Goal: Task Accomplishment & Management: Use online tool/utility

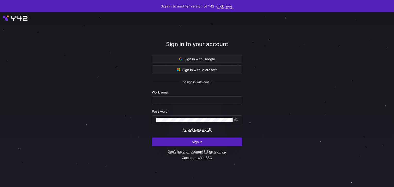
type input "airon.hiwatig@cambridge.org"
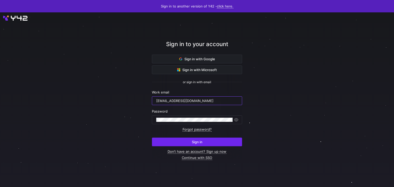
click at [192, 140] on span "Sign in" at bounding box center [197, 142] width 11 height 4
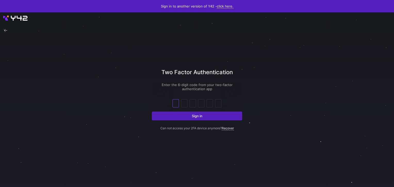
type input "3"
type input "2"
type input "0"
type input "5"
type input "1"
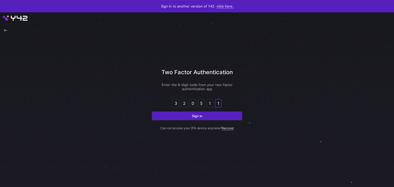
type input "1"
click at [152, 112] on button "Sign in" at bounding box center [197, 116] width 90 height 9
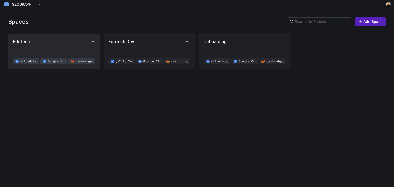
click at [31, 50] on span "EduTech y42_edutech_02f619b8d4e94d2ab8830fef0a38a076 Google Cloud Storage cambr…" at bounding box center [54, 51] width 82 height 25
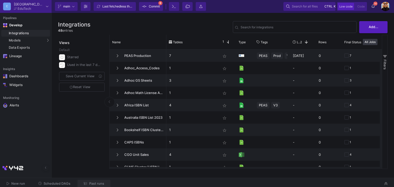
click at [99, 184] on span "Past runs" at bounding box center [96, 184] width 15 height 4
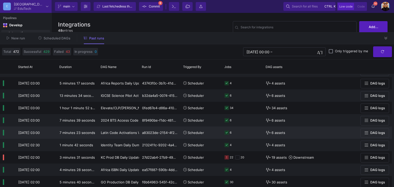
scroll to position [103, 0]
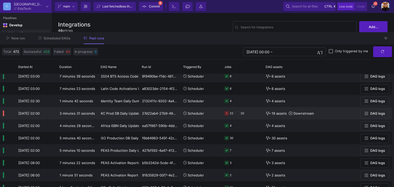
click at [196, 115] on span "Scheduler" at bounding box center [196, 113] width 16 height 4
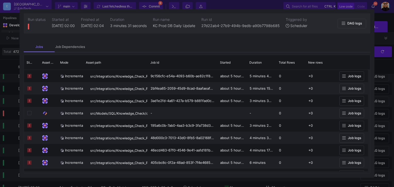
scroll to position [418, 0]
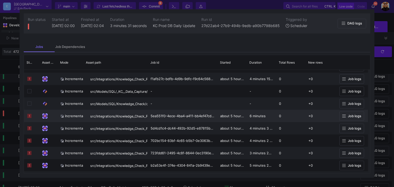
click at [355, 118] on span "Job logs" at bounding box center [354, 116] width 13 height 4
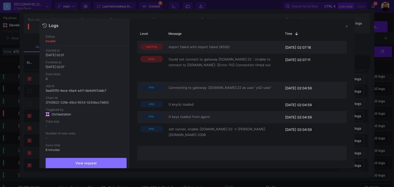
click at [376, 63] on div at bounding box center [197, 93] width 394 height 187
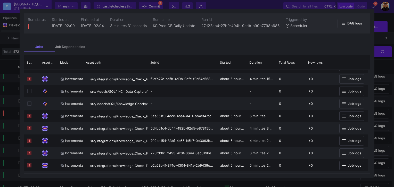
click at [390, 76] on div at bounding box center [197, 93] width 394 height 187
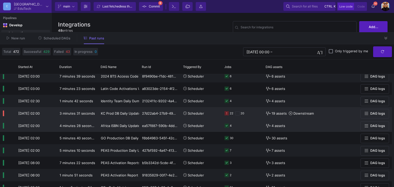
scroll to position [129, 0]
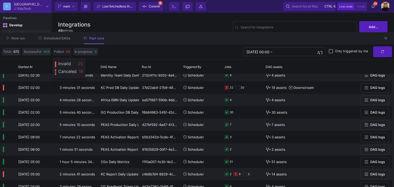
click at [59, 53] on span "Failed" at bounding box center [59, 51] width 10 height 5
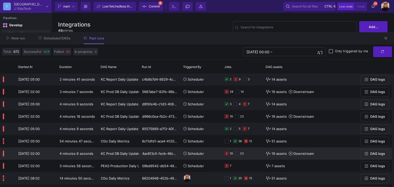
scroll to position [0, 0]
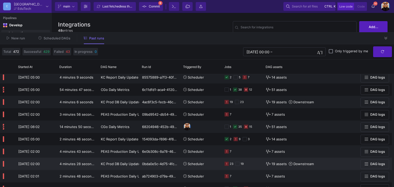
click at [127, 166] on div "KC Prod DB Daily Update" at bounding box center [119, 164] width 36 height 12
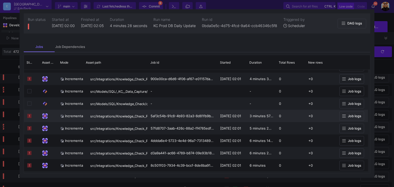
click at [354, 117] on span "Job logs" at bounding box center [354, 116] width 13 height 4
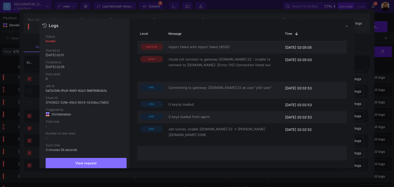
click at [347, 70] on mat-sidenav-content "Drag here to set row groups Drag here to set column labels Level Message Time 1…" at bounding box center [242, 94] width 225 height 150
click at [368, 69] on div at bounding box center [197, 93] width 394 height 187
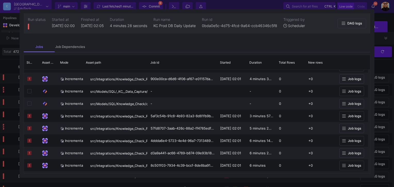
click at [382, 73] on div at bounding box center [197, 93] width 394 height 187
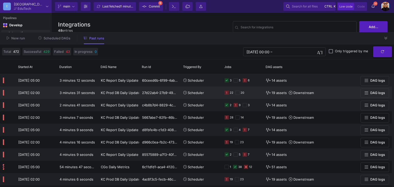
click at [87, 94] on span "3 minutes 31 seconds" at bounding box center [77, 93] width 35 height 4
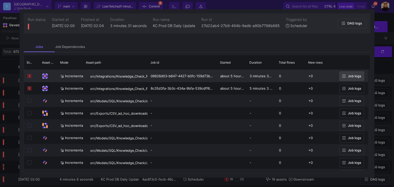
click at [351, 76] on span "Job logs" at bounding box center [354, 76] width 13 height 4
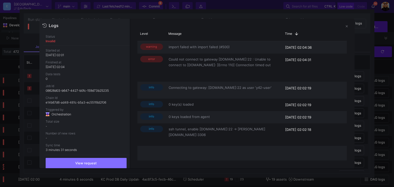
click at [15, 33] on div at bounding box center [197, 93] width 394 height 187
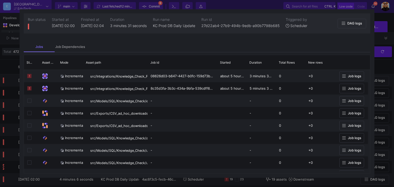
click at [10, 52] on div at bounding box center [197, 93] width 394 height 187
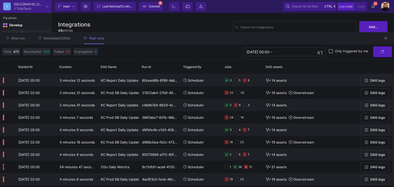
click at [57, 38] on span "Scheduled DAGs" at bounding box center [57, 38] width 27 height 4
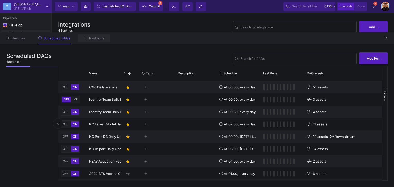
click at [96, 38] on span "Past runs" at bounding box center [96, 38] width 15 height 4
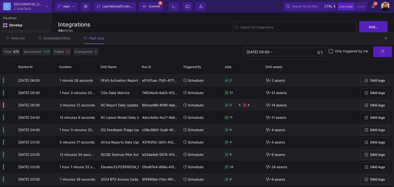
click at [55, 37] on span "Scheduled DAGs" at bounding box center [57, 38] width 27 height 4
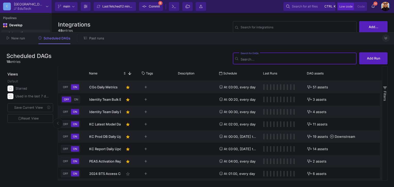
click at [384, 38] on button at bounding box center [386, 38] width 8 height 8
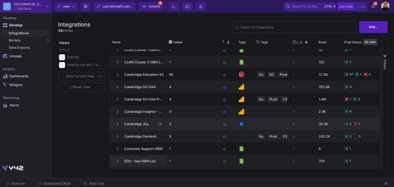
scroll to position [129, 0]
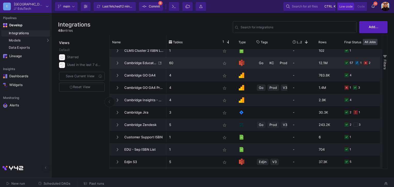
click at [142, 65] on span "Cambridge Education S3" at bounding box center [138, 63] width 35 height 12
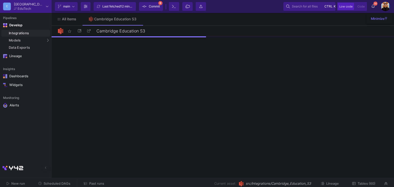
click at [362, 181] on button "Tables (60)" at bounding box center [364, 184] width 36 height 8
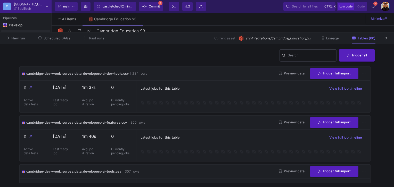
click at [297, 55] on input "Search" at bounding box center [311, 56] width 46 height 4
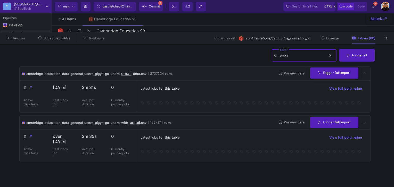
type input "email"
click at [327, 70] on button "Trigger full import" at bounding box center [334, 73] width 48 height 11
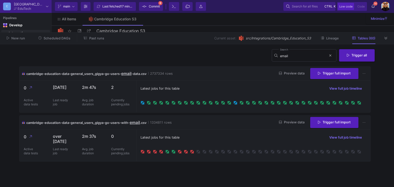
drag, startPoint x: 331, startPoint y: 41, endPoint x: 347, endPoint y: 39, distance: 15.8
click at [331, 41] on button "Lineage" at bounding box center [330, 38] width 30 height 8
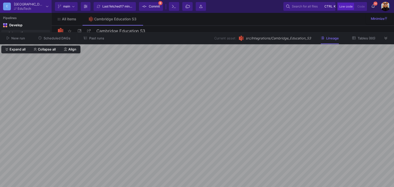
click at [366, 40] on button "Tables (60)" at bounding box center [364, 38] width 36 height 8
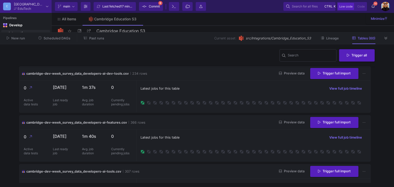
scroll to position [52, 0]
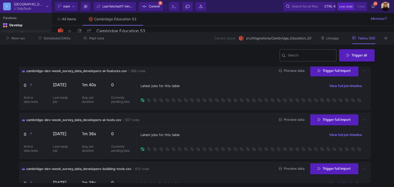
click at [304, 57] on input "Search" at bounding box center [311, 56] width 46 height 4
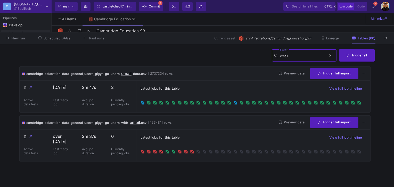
scroll to position [0, 0]
type input "email"
click at [390, 38] on button at bounding box center [386, 38] width 8 height 8
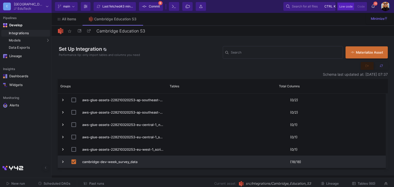
click at [367, 184] on span "Tables (60)" at bounding box center [367, 184] width 18 height 4
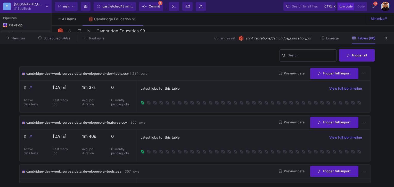
click at [285, 52] on div "Search" at bounding box center [308, 54] width 57 height 13
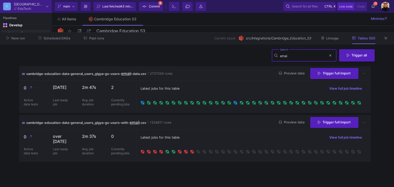
type input "emai"
click at [64, 38] on span "Scheduled DAGs" at bounding box center [57, 38] width 27 height 4
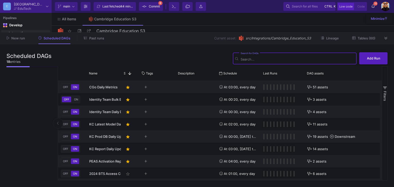
click at [393, 35] on div "New run Scheduled DAGs Past runs Current asset: src/Integrations/Cambridge_Educ…" at bounding box center [197, 39] width 394 height 12
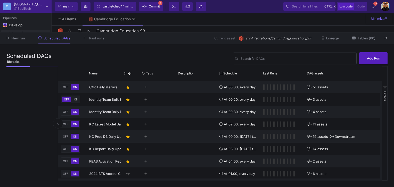
click at [390, 37] on div "New run Scheduled DAGs Past runs Current asset: src/Integrations/Cambridge_Educ…" at bounding box center [197, 39] width 394 height 12
click at [223, 19] on div "All items Cambridge Education S3" at bounding box center [223, 19] width 343 height 13
click at [384, 39] on button at bounding box center [386, 38] width 8 height 8
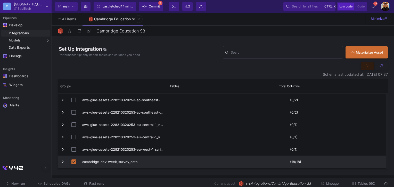
click at [134, 20] on div "Cambridge Education S3" at bounding box center [115, 19] width 42 height 4
drag, startPoint x: 134, startPoint y: 20, endPoint x: 135, endPoint y: 17, distance: 3.4
click at [135, 17] on link "Cambridge Education S3" at bounding box center [113, 19] width 60 height 12
click at [140, 19] on icon at bounding box center [138, 19] width 2 height 4
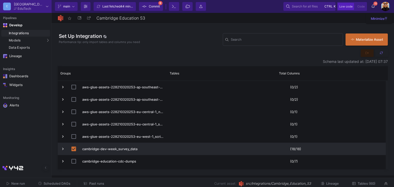
click at [137, 20] on button at bounding box center [139, 19] width 8 height 8
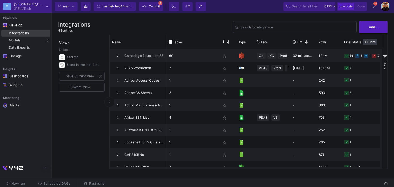
click at [32, 34] on div "Integrations" at bounding box center [29, 33] width 40 height 4
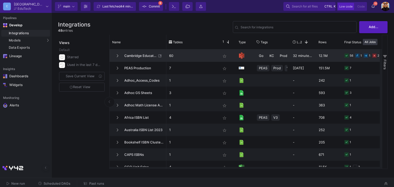
click at [135, 58] on span "Cambridge Education S3" at bounding box center [138, 56] width 35 height 12
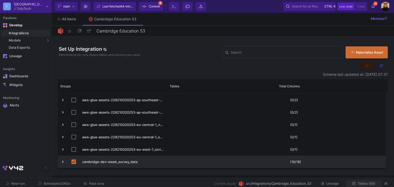
click at [362, 182] on span "Tables (60)" at bounding box center [363, 184] width 23 height 4
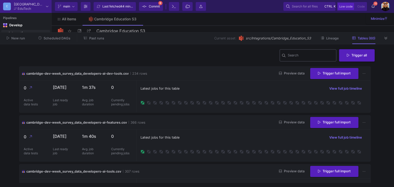
click at [303, 60] on div "Search" at bounding box center [311, 54] width 46 height 13
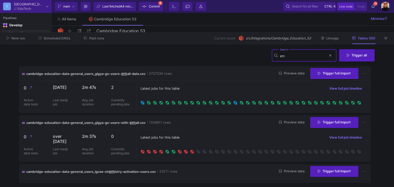
type input "em"
click at [374, 9] on y42-notifications-label "15 15 Notifications" at bounding box center [373, 7] width 3 height 8
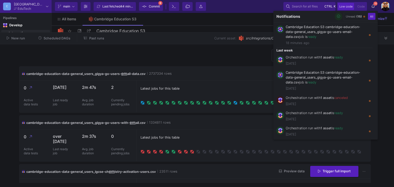
click at [336, 14] on button "button" at bounding box center [339, 17] width 8 height 8
click at [192, 97] on div at bounding box center [197, 93] width 394 height 187
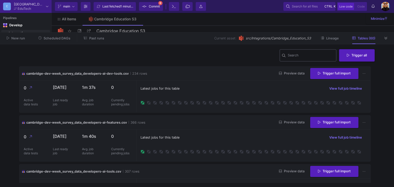
click at [297, 54] on div "Search" at bounding box center [311, 54] width 46 height 13
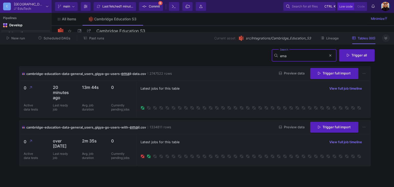
type input "ema"
click at [387, 38] on icon at bounding box center [386, 38] width 3 height 3
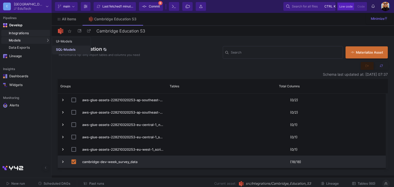
click at [59, 46] on link "SQL-Models" at bounding box center [71, 50] width 38 height 8
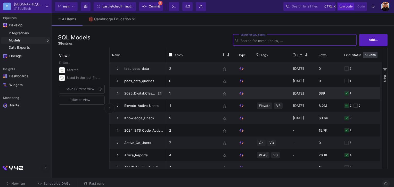
click at [143, 94] on span "2025_Digital_Classroom_Product_Codes_Activations" at bounding box center [138, 93] width 35 height 12
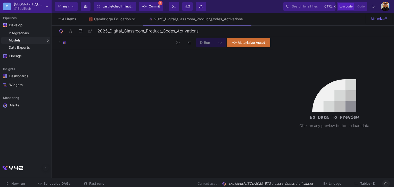
click at [365, 183] on span "Tables (1)" at bounding box center [367, 184] width 15 height 4
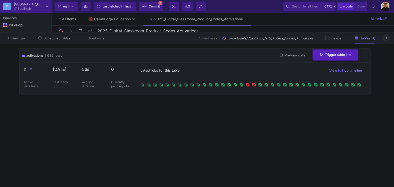
click at [337, 54] on span "Trigger table job" at bounding box center [335, 55] width 30 height 4
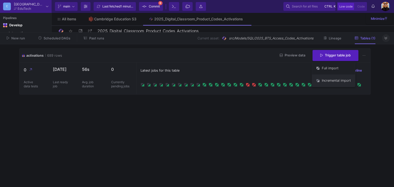
click at [326, 82] on button "Incremental import" at bounding box center [333, 81] width 43 height 12
